Goal: Navigation & Orientation: Find specific page/section

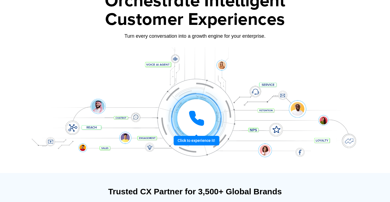
scroll to position [55, 0]
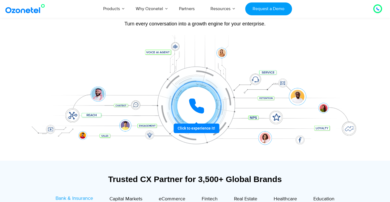
click at [197, 127] on div at bounding box center [196, 106] width 41 height 41
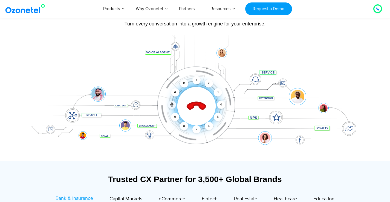
click at [189, 149] on div at bounding box center [195, 98] width 342 height 126
click at [193, 111] on icon at bounding box center [196, 106] width 23 height 23
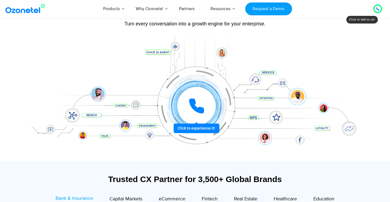
click at [193, 110] on icon at bounding box center [196, 106] width 16 height 16
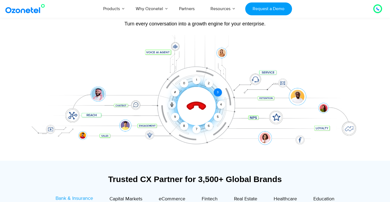
click at [221, 93] on div "3" at bounding box center [218, 92] width 8 height 8
click at [208, 86] on div "2" at bounding box center [209, 83] width 8 height 8
click at [194, 80] on div "1" at bounding box center [197, 80] width 8 height 8
click at [197, 107] on icon at bounding box center [196, 106] width 23 height 23
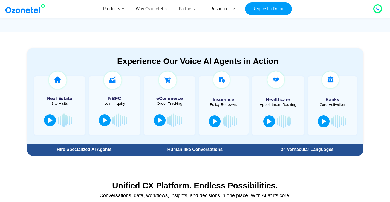
scroll to position [301, 0]
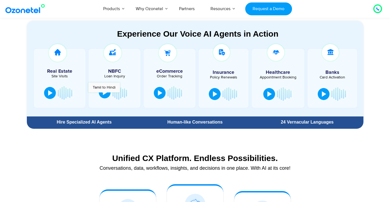
click at [104, 94] on div at bounding box center [105, 92] width 4 height 5
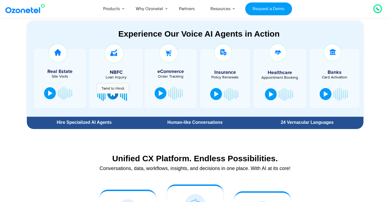
click at [113, 96] on button at bounding box center [112, 94] width 11 height 12
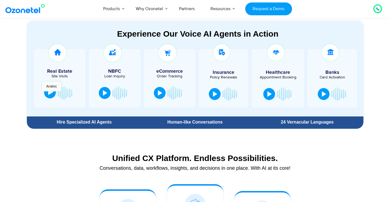
click at [51, 94] on div at bounding box center [50, 92] width 4 height 5
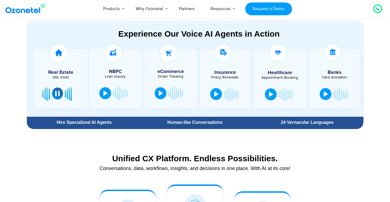
click at [58, 95] on div at bounding box center [57, 93] width 4 height 5
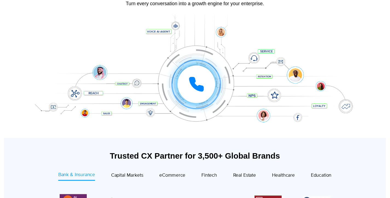
scroll to position [0, 0]
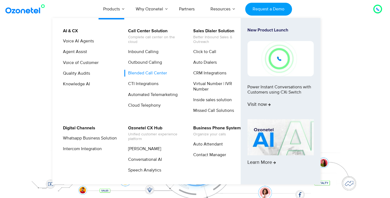
click at [140, 73] on link "Blended Call Center" at bounding box center [146, 73] width 43 height 7
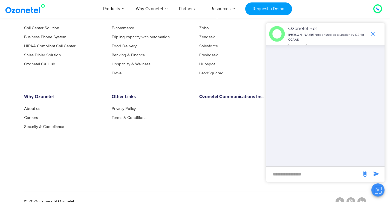
scroll to position [1966, 0]
